Goal: Transaction & Acquisition: Purchase product/service

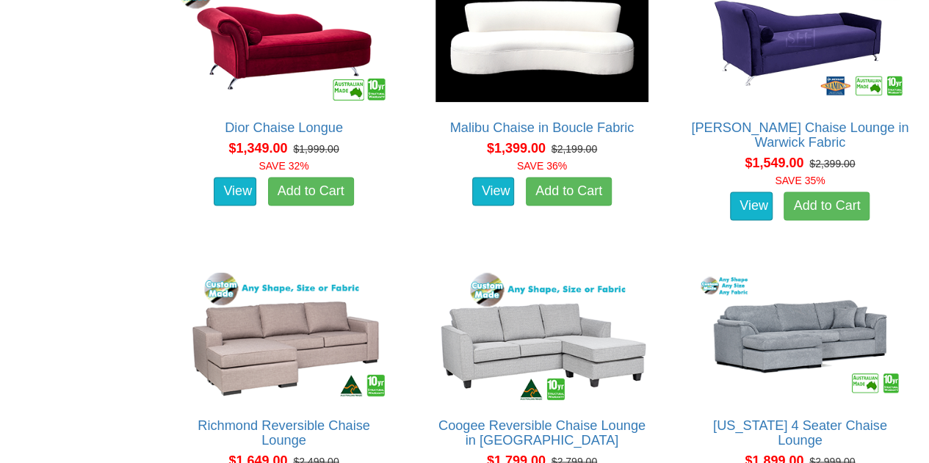
scroll to position [902, 0]
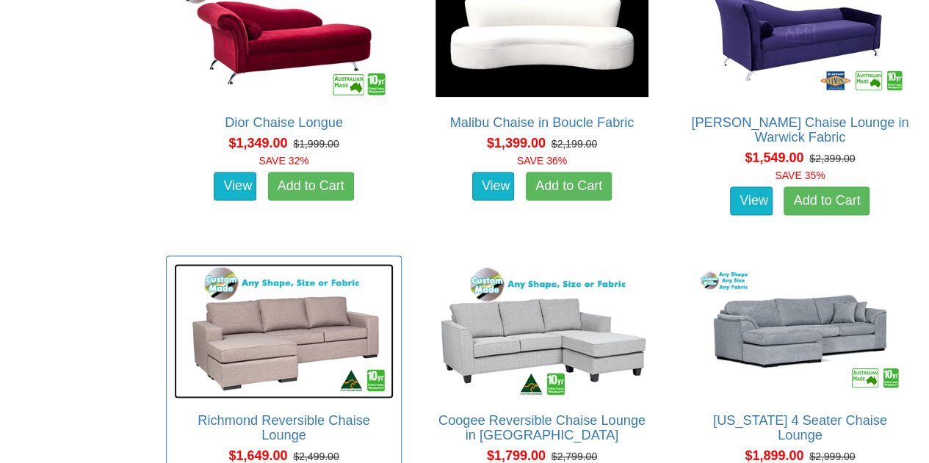
click at [286, 325] on img at bounding box center [284, 331] width 220 height 135
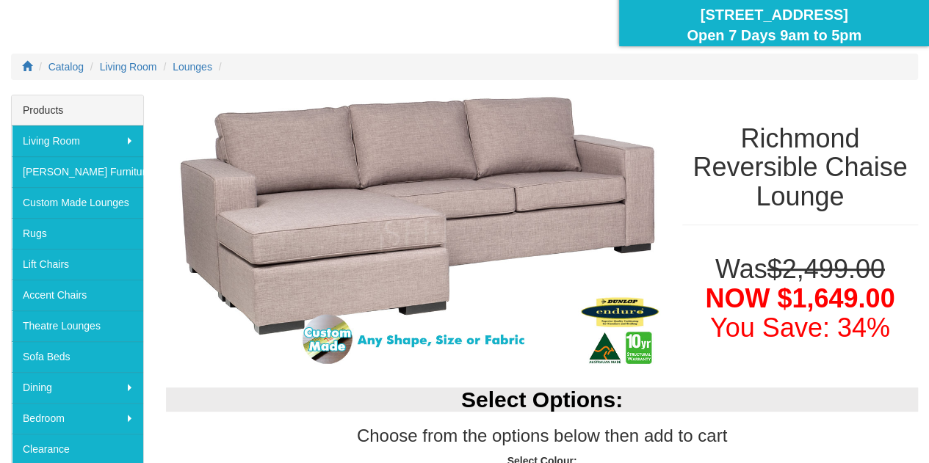
scroll to position [141, 0]
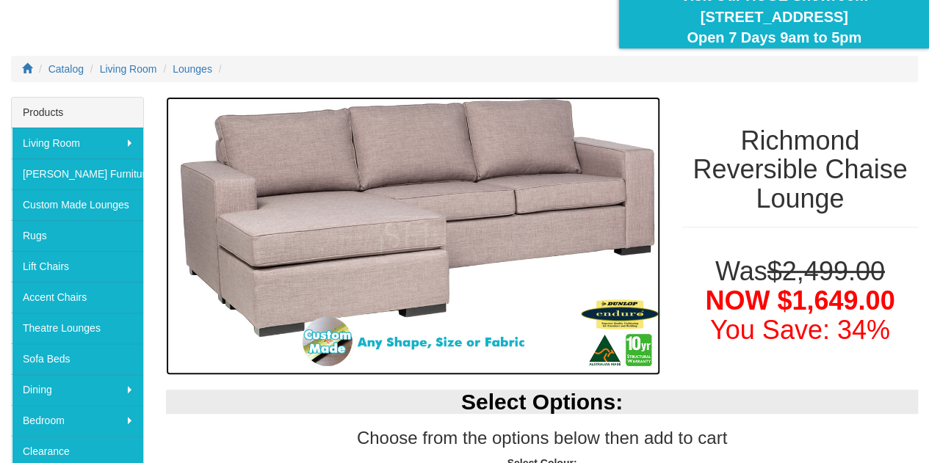
click at [474, 214] on img at bounding box center [413, 236] width 494 height 279
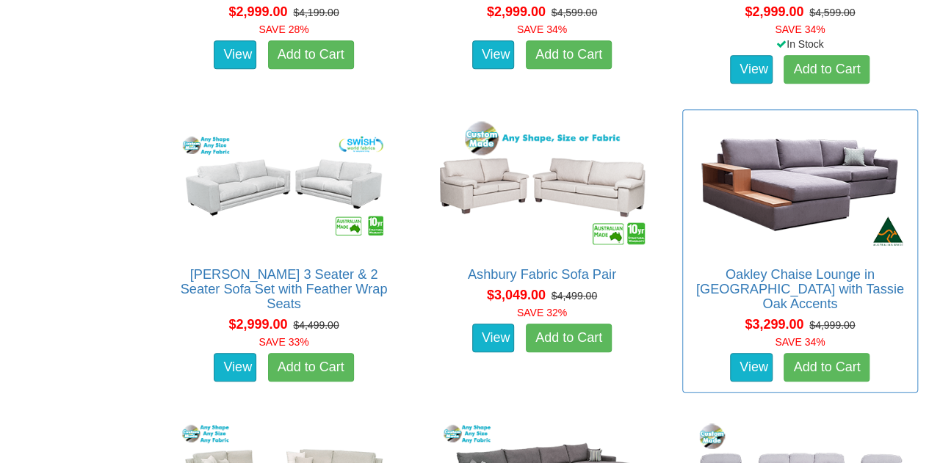
scroll to position [3140, 0]
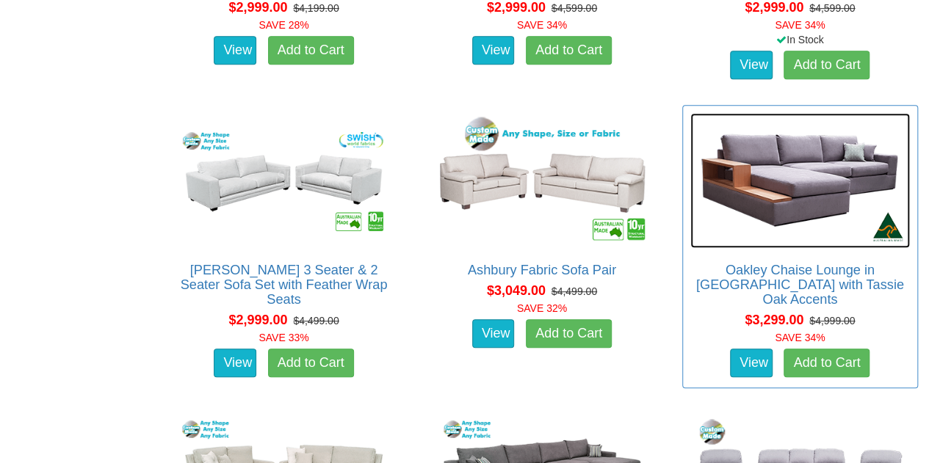
click at [777, 181] on img at bounding box center [800, 180] width 220 height 135
